Goal: Navigation & Orientation: Find specific page/section

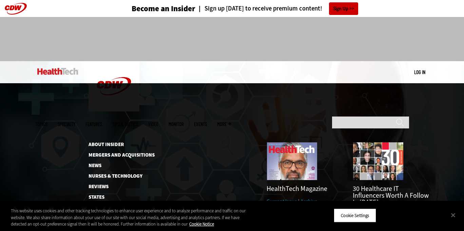
click at [287, 197] on link "Current Issue" at bounding box center [282, 200] width 31 height 7
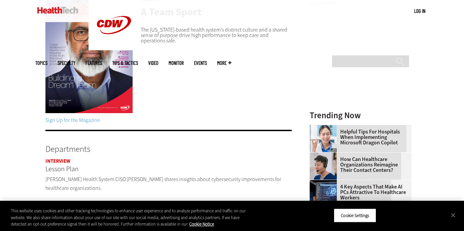
scroll to position [34, 0]
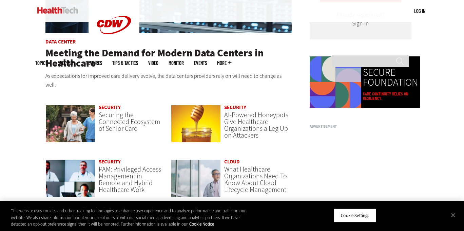
scroll to position [238, 0]
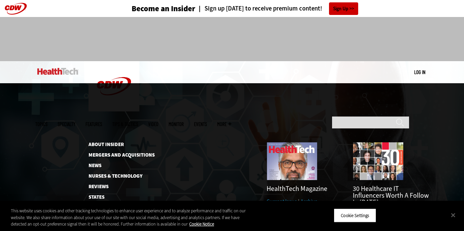
click at [308, 197] on link "Archive" at bounding box center [309, 200] width 17 height 7
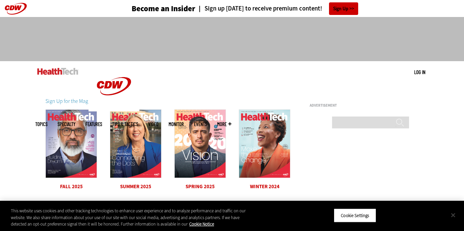
click at [453, 217] on button "Close" at bounding box center [453, 214] width 15 height 15
